Goal: Information Seeking & Learning: Learn about a topic

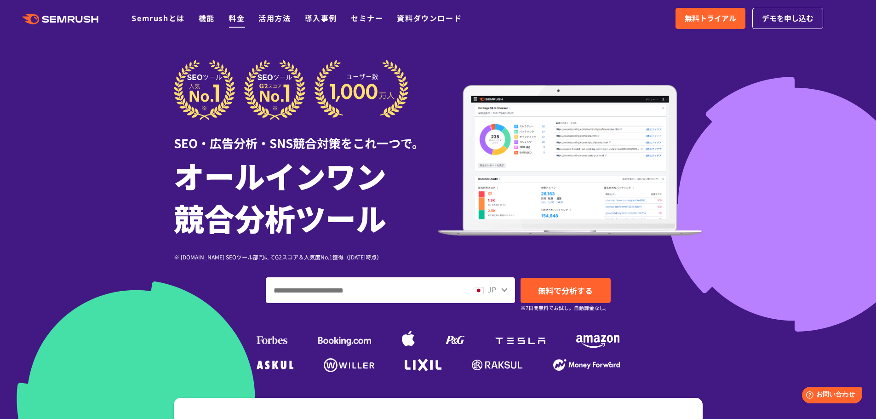
click at [243, 21] on link "料金" at bounding box center [237, 17] width 16 height 11
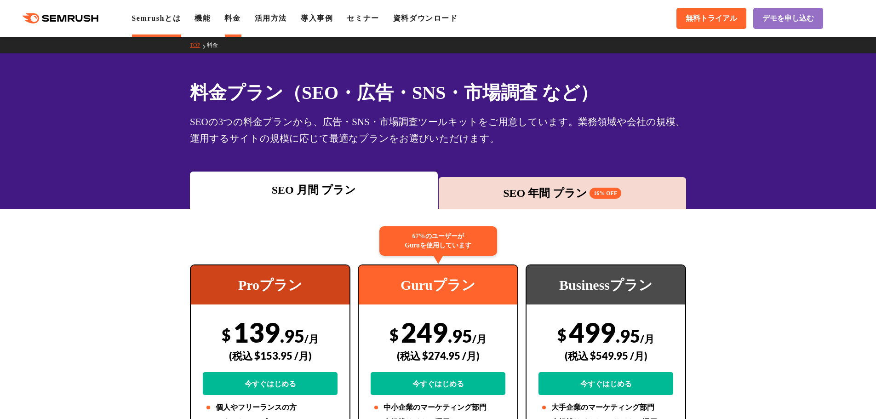
click at [154, 17] on link "Semrushとは" at bounding box center [156, 18] width 49 height 8
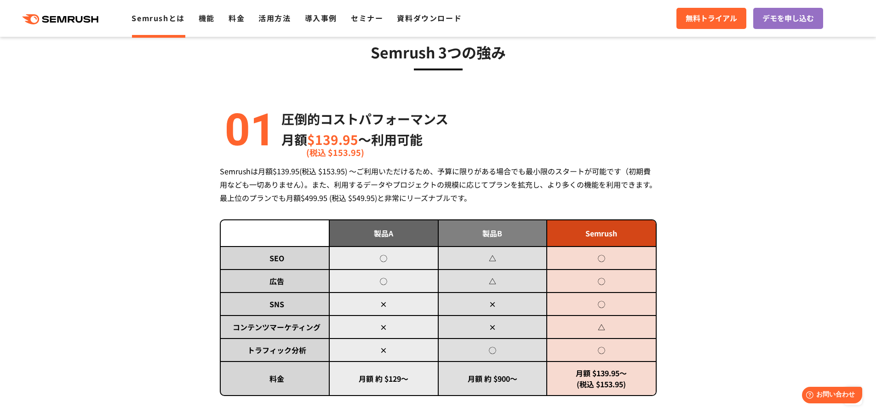
scroll to position [336, 0]
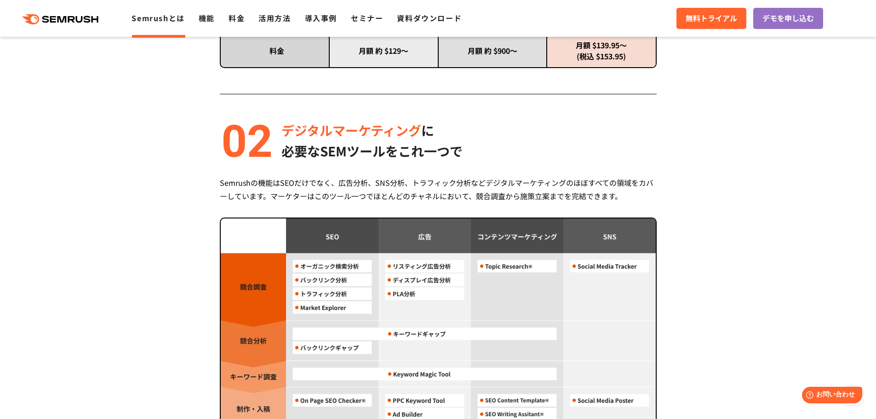
click at [561, 231] on img at bounding box center [438, 355] width 435 height 275
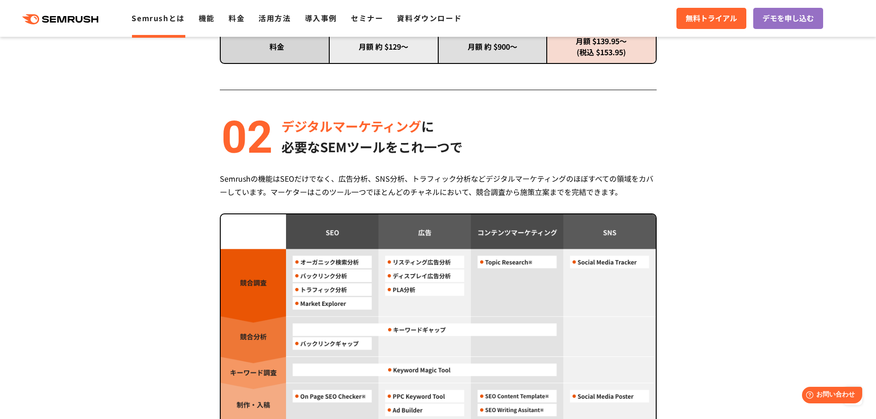
click at [561, 231] on img at bounding box center [438, 351] width 435 height 275
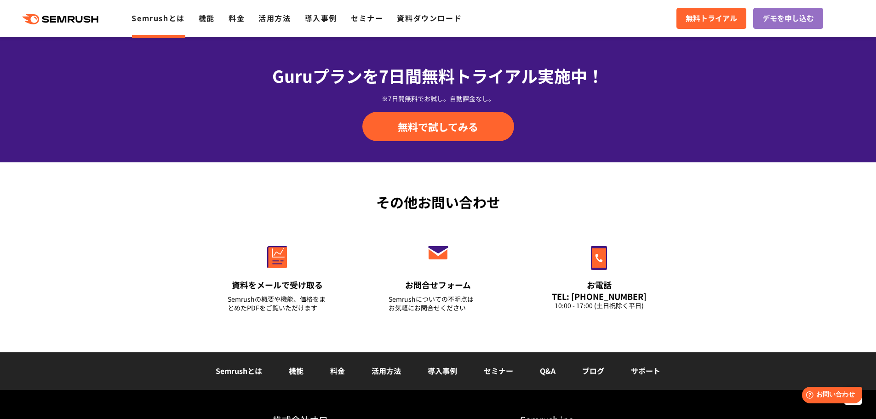
scroll to position [2104, 0]
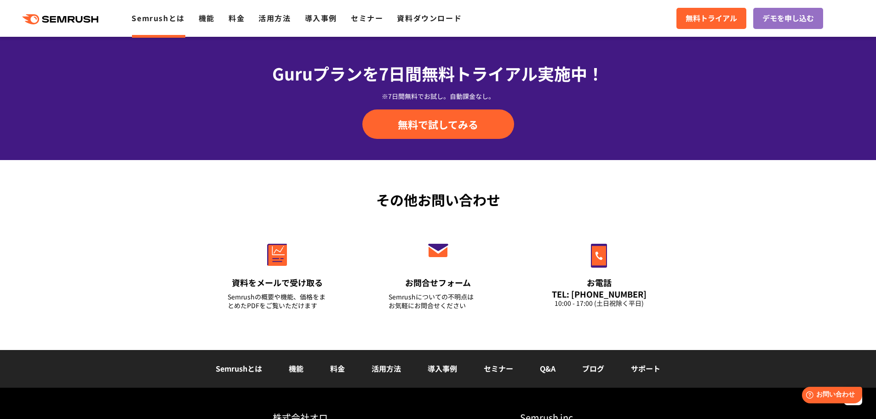
click at [673, 175] on div "その他お問い合わせ 資料をメールで受け取る Semrushの概要や機能、価格をまとめたPDFをご覧いただけます お問合せフォーム Semrushについての不明…" at bounding box center [438, 255] width 876 height 190
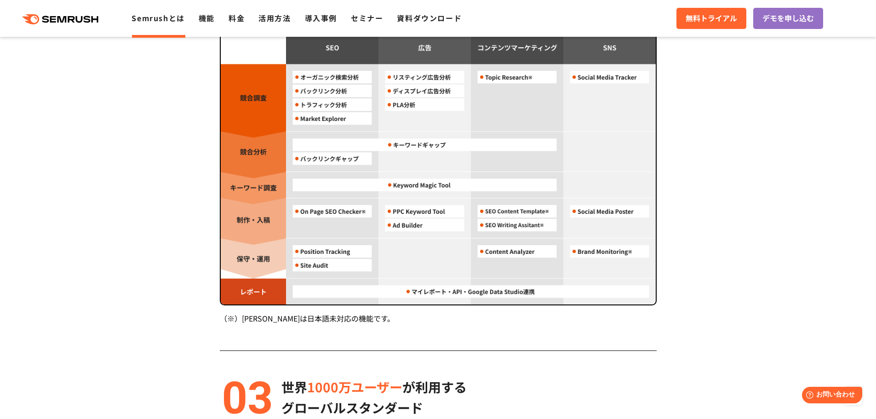
scroll to position [0, 0]
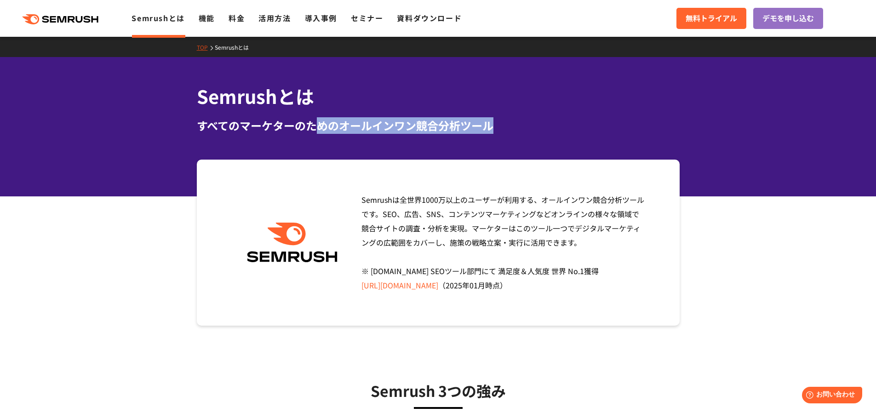
drag, startPoint x: 497, startPoint y: 126, endPoint x: 315, endPoint y: 122, distance: 182.1
click at [315, 122] on div "すべてのマーケターのためのオールインワン競合分析ツール" at bounding box center [438, 125] width 483 height 17
click at [345, 125] on div "すべてのマーケターのためのオールインワン競合分析ツール" at bounding box center [438, 125] width 483 height 17
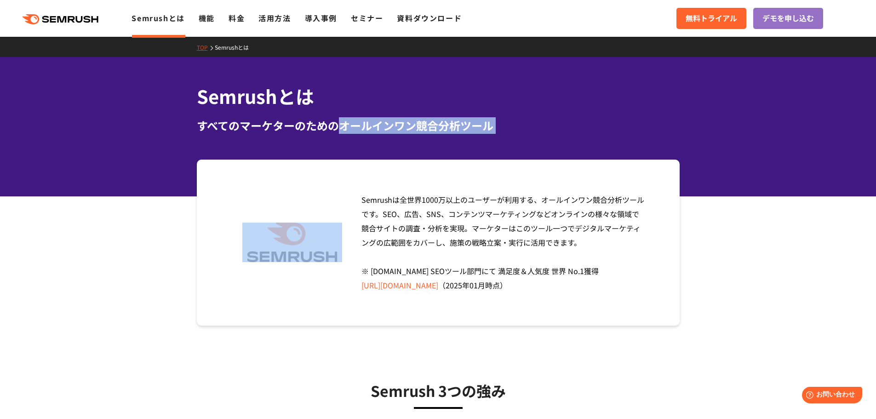
drag, startPoint x: 344, startPoint y: 125, endPoint x: 566, endPoint y: 120, distance: 221.7
click at [566, 120] on div "すべてのマーケターのためのオールインワン競合分析ツール" at bounding box center [438, 125] width 483 height 17
